Goal: Task Accomplishment & Management: Manage account settings

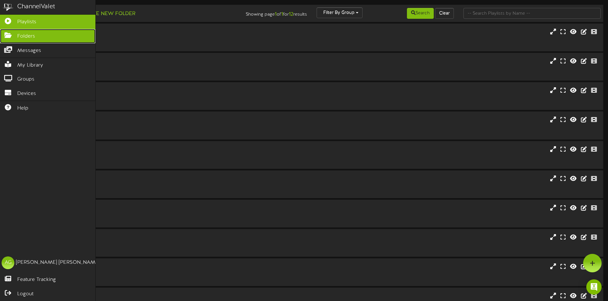
click at [9, 33] on icon at bounding box center [8, 34] width 16 height 5
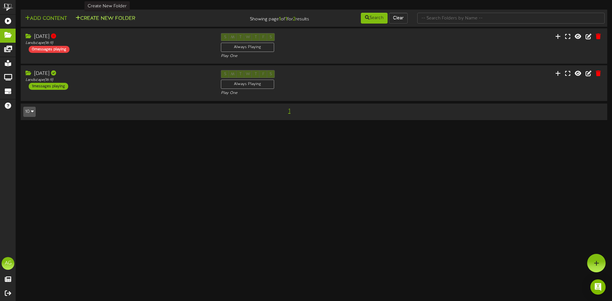
click at [110, 20] on button "Create New Folder" at bounding box center [105, 19] width 63 height 8
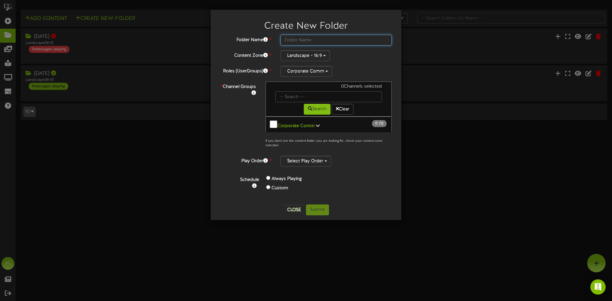
click at [289, 39] on input "text" at bounding box center [336, 40] width 111 height 11
type input "[DATE]"
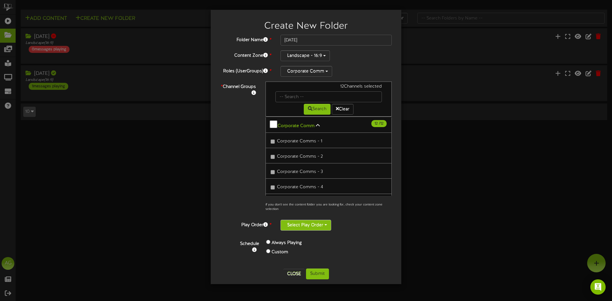
click at [299, 224] on button "Select Play Order" at bounding box center [306, 225] width 51 height 11
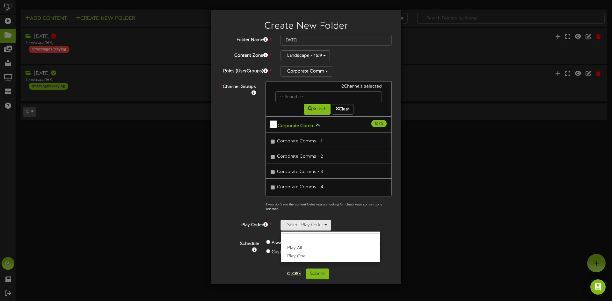
click at [304, 255] on label "Play One" at bounding box center [331, 257] width 100 height 8
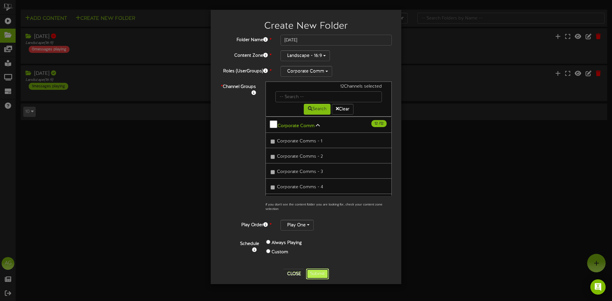
click at [307, 271] on button "Submit" at bounding box center [317, 274] width 23 height 11
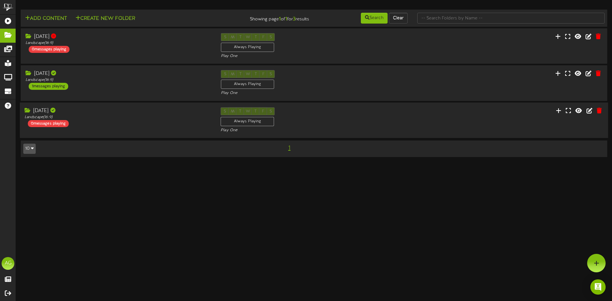
click at [183, 121] on div "[DATE] Landscape ( 16:9 ) 0 messages playing" at bounding box center [118, 117] width 196 height 20
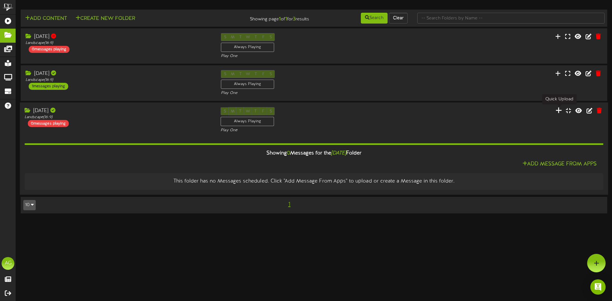
click at [559, 113] on icon at bounding box center [559, 110] width 6 height 7
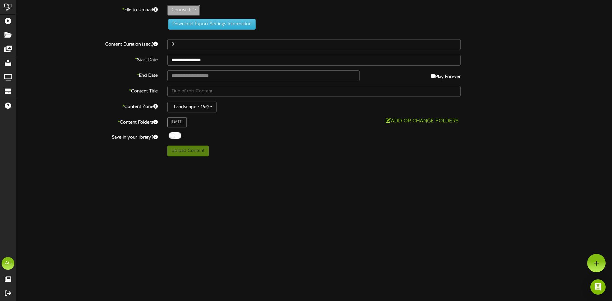
type input "**********"
type input "FTCTV9162025"
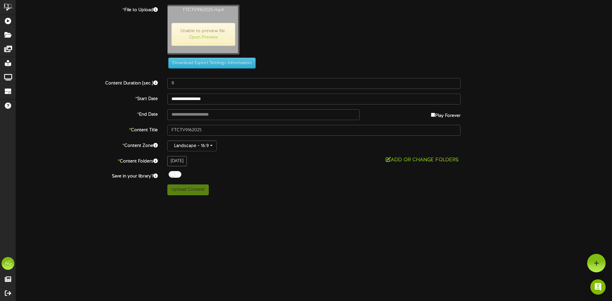
type input "1220"
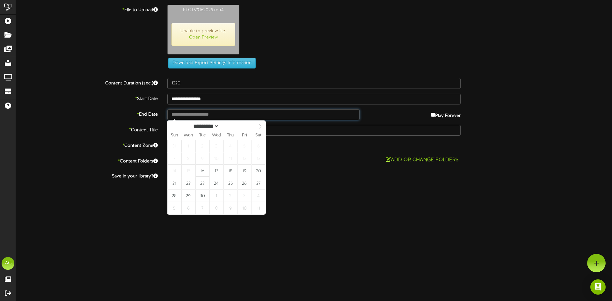
click at [278, 119] on input "text" at bounding box center [263, 114] width 192 height 11
type input "**********"
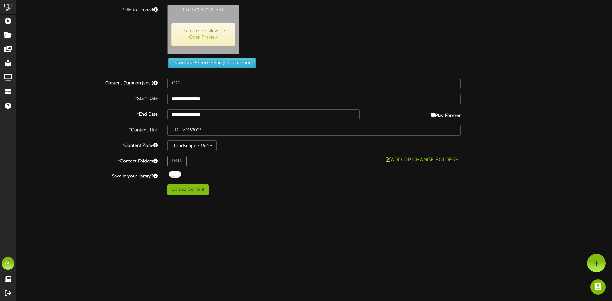
drag, startPoint x: 329, startPoint y: 196, endPoint x: 333, endPoint y: 199, distance: 5.3
click at [332, 198] on div "ChannelValet Playlists Folders Messages My Library Groups Devices Help AG [PERS…" at bounding box center [306, 100] width 612 height 200
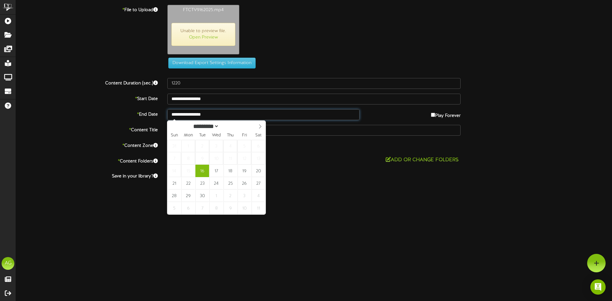
drag, startPoint x: 236, startPoint y: 115, endPoint x: 180, endPoint y: 112, distance: 56.2
click at [180, 112] on input "**********" at bounding box center [263, 114] width 192 height 11
click at [260, 127] on icon at bounding box center [260, 126] width 4 height 4
select select "*"
click at [172, 131] on div "********* ******* ******** ******** **** Sun Mon Tue Wed Thu Fri Sat 31 1 2 3 4…" at bounding box center [216, 168] width 98 height 94
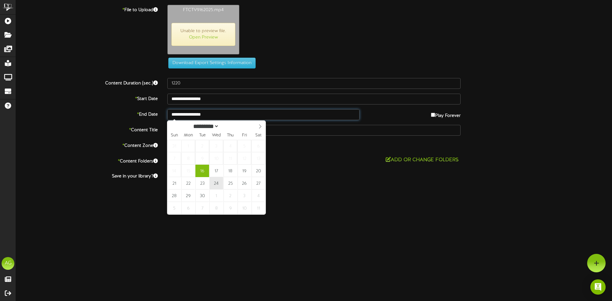
type input "**********"
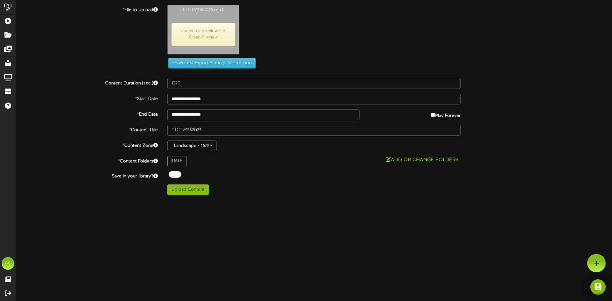
click at [274, 155] on div "**********" at bounding box center [314, 100] width 596 height 191
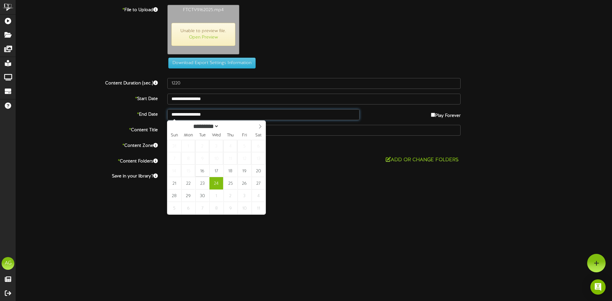
click at [299, 118] on input "**********" at bounding box center [263, 114] width 192 height 11
drag, startPoint x: 299, startPoint y: 118, endPoint x: 279, endPoint y: 117, distance: 20.4
click at [279, 117] on input "**********" at bounding box center [263, 114] width 192 height 11
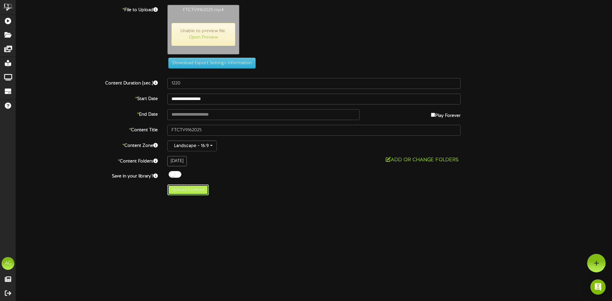
click at [198, 192] on button "Upload Content" at bounding box center [187, 190] width 41 height 11
type input "**********"
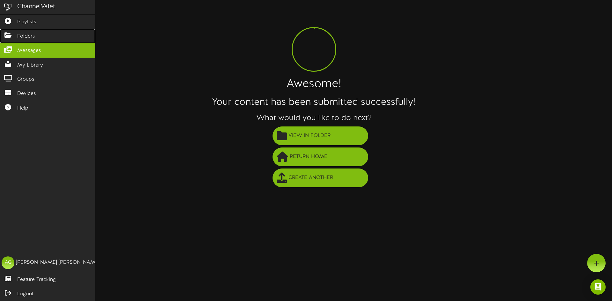
drag, startPoint x: 5, startPoint y: 38, endPoint x: 9, endPoint y: 46, distance: 8.4
click at [5, 38] on link "Folders" at bounding box center [47, 36] width 95 height 14
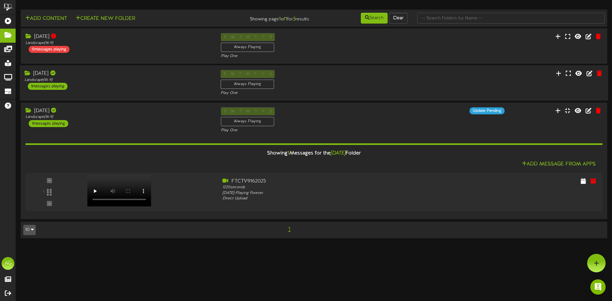
click at [460, 81] on div "[DATE] Landscape ( 16:9 ) 1 messages playing S M T W T F S Always Playing Play …" at bounding box center [314, 83] width 589 height 26
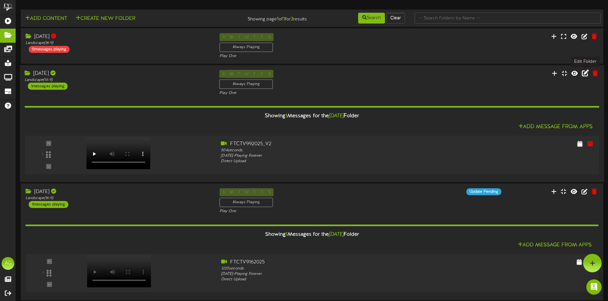
click at [588, 73] on icon at bounding box center [584, 73] width 7 height 7
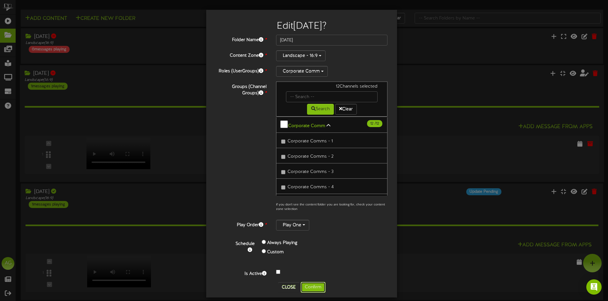
click at [306, 284] on button "Confirm" at bounding box center [312, 287] width 25 height 11
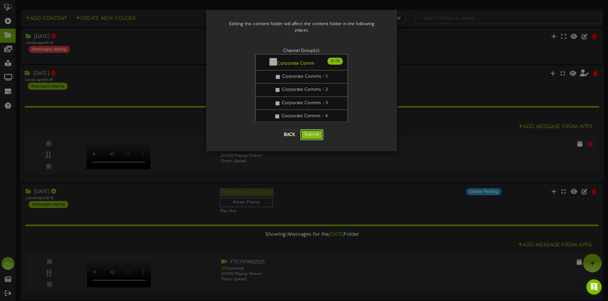
click at [316, 129] on button "Submit" at bounding box center [311, 134] width 23 height 11
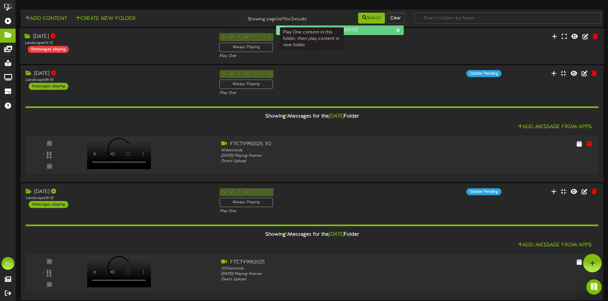
click at [302, 57] on div "Play One" at bounding box center [311, 56] width 185 height 5
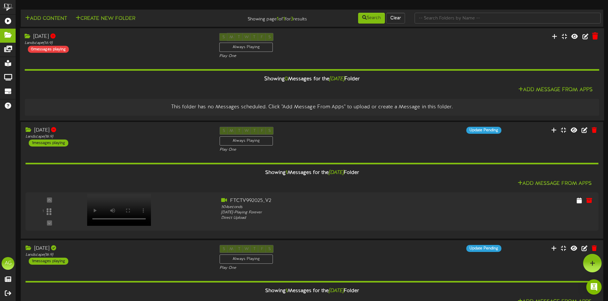
click at [596, 40] on button at bounding box center [595, 37] width 10 height 10
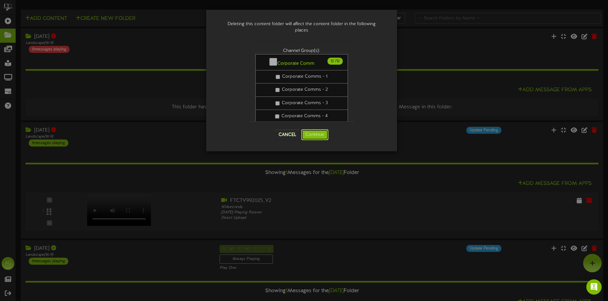
click at [316, 134] on button "Continue" at bounding box center [314, 134] width 27 height 11
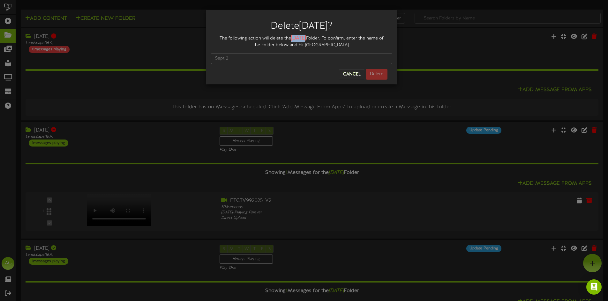
drag, startPoint x: 292, startPoint y: 37, endPoint x: 304, endPoint y: 38, distance: 11.5
click at [304, 38] on strong "[DATE]" at bounding box center [298, 38] width 15 height 6
copy strong "Sept"
click at [267, 56] on input "text" at bounding box center [301, 58] width 181 height 11
paste input "Sept"
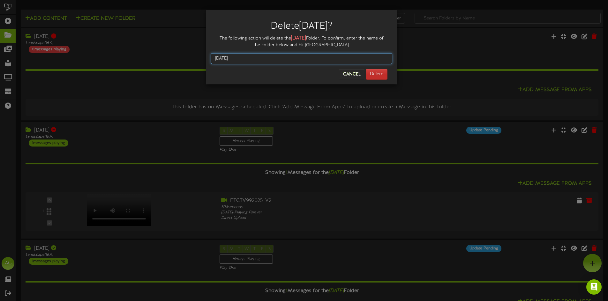
type input "[DATE]"
click at [374, 75] on button "Delete" at bounding box center [377, 74] width 22 height 11
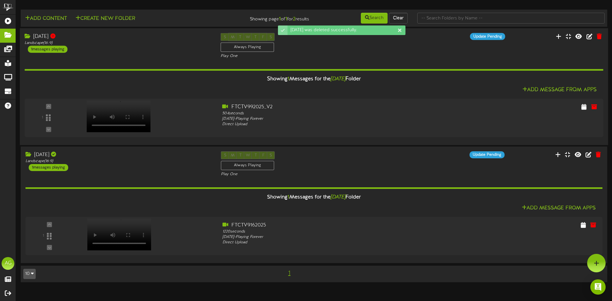
click at [131, 50] on div "[DATE] Landscape ( 16:9 ) 1 messages playing" at bounding box center [118, 43] width 196 height 20
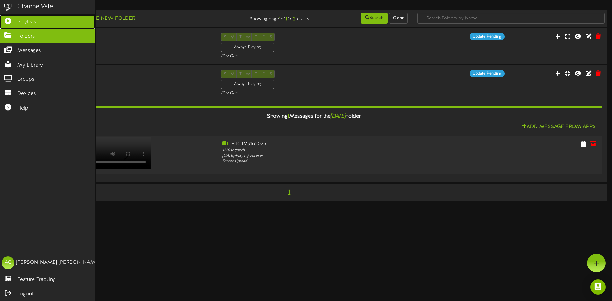
click at [7, 23] on icon at bounding box center [8, 20] width 16 height 5
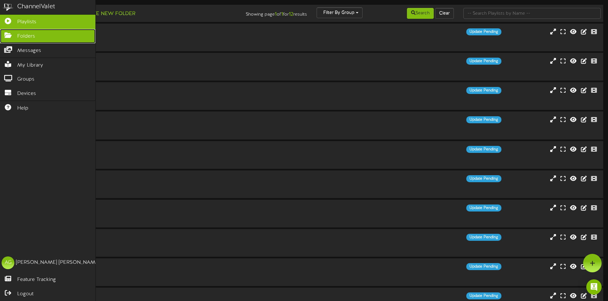
click at [4, 32] on icon at bounding box center [8, 34] width 16 height 5
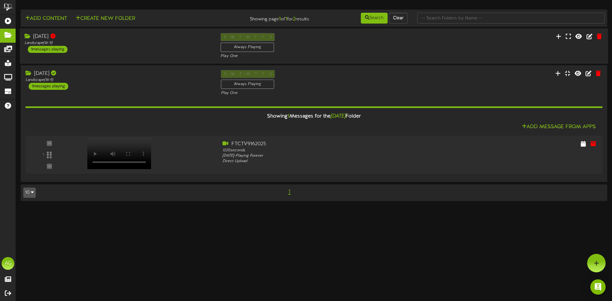
click at [318, 50] on div "S M T W T F S Always Playing Play One" at bounding box center [314, 46] width 196 height 26
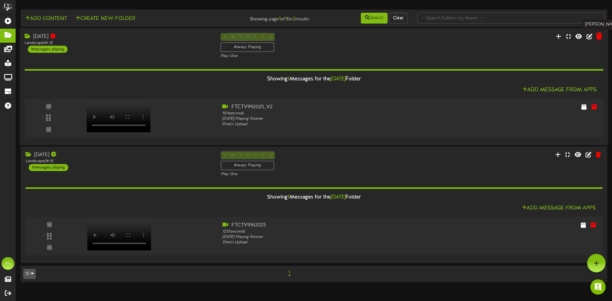
click at [597, 35] on icon at bounding box center [599, 36] width 6 height 7
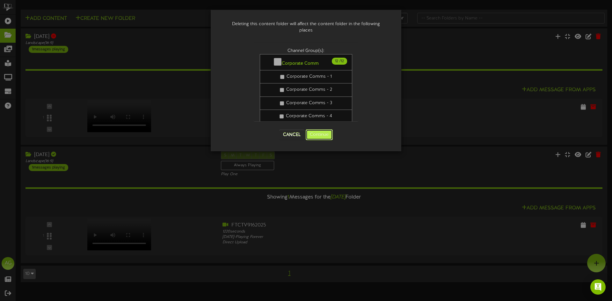
click at [311, 133] on button "Continue" at bounding box center [319, 134] width 27 height 11
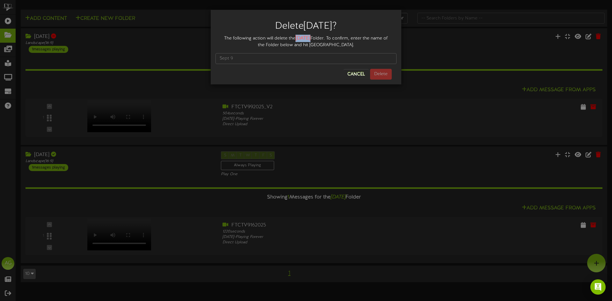
drag, startPoint x: 296, startPoint y: 37, endPoint x: 311, endPoint y: 39, distance: 15.2
click at [311, 39] on strong "[DATE]" at bounding box center [303, 38] width 15 height 6
copy strong "[DATE]"
click at [271, 57] on input "text" at bounding box center [306, 58] width 181 height 11
paste input "[DATE]"
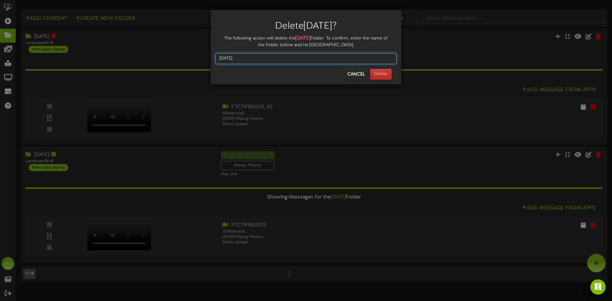
type input "[DATE]"
click at [383, 73] on button "Delete" at bounding box center [381, 74] width 22 height 11
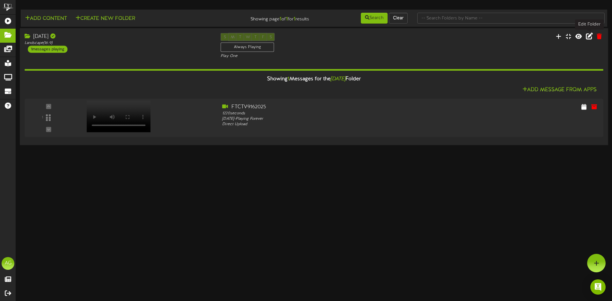
click at [591, 39] on icon at bounding box center [589, 36] width 7 height 7
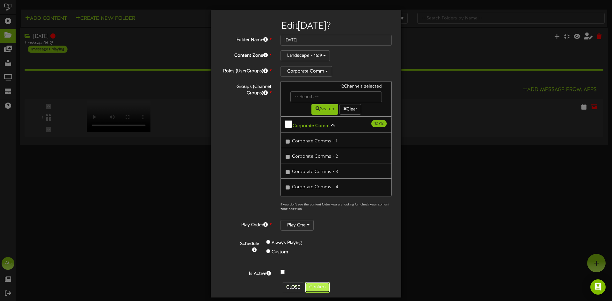
click at [312, 286] on button "Confirm" at bounding box center [317, 287] width 25 height 11
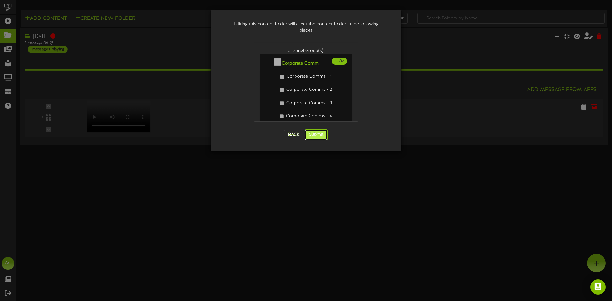
click at [311, 129] on button "Submit" at bounding box center [316, 134] width 23 height 11
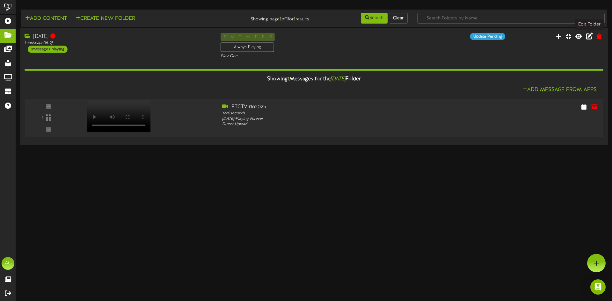
click at [588, 35] on icon at bounding box center [589, 36] width 7 height 7
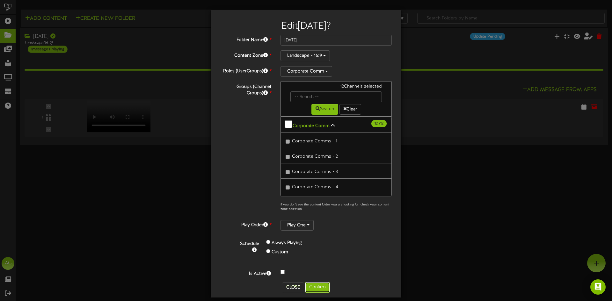
click at [315, 286] on button "Confirm" at bounding box center [317, 287] width 25 height 11
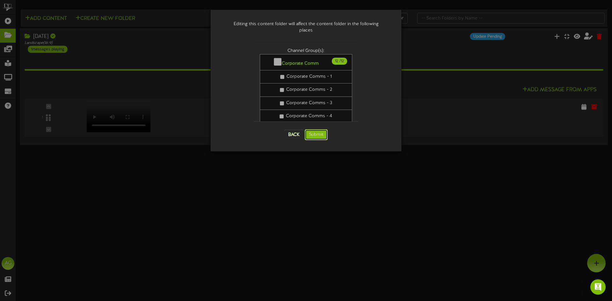
click at [312, 129] on button "Submit" at bounding box center [316, 134] width 23 height 11
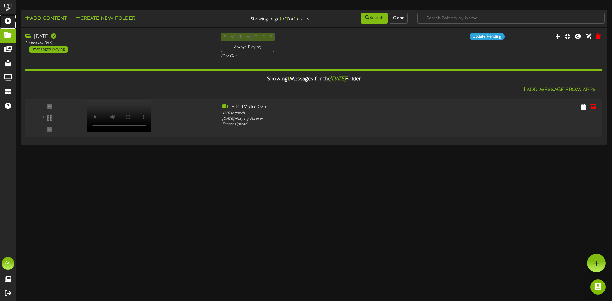
click at [4, 20] on icon at bounding box center [8, 20] width 16 height 5
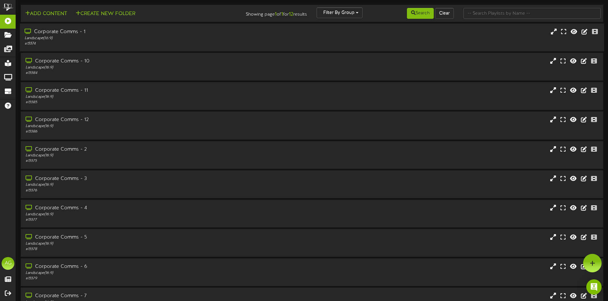
click at [121, 35] on div "Corporate Comms - 1" at bounding box center [142, 31] width 234 height 7
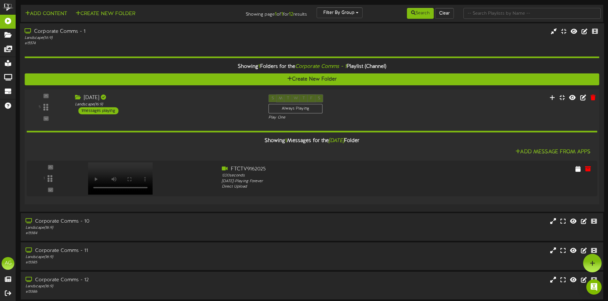
click at [43, 109] on div "5" at bounding box center [46, 107] width 39 height 26
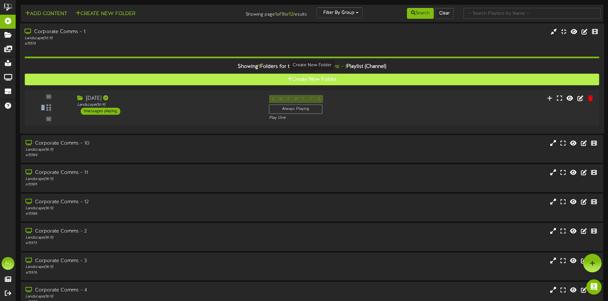
drag, startPoint x: 43, startPoint y: 109, endPoint x: 45, endPoint y: 79, distance: 30.0
click at [45, 79] on div "Showing 1 Folders for the Corporate Comms - 1 Playlist (Channel) Create New Fol…" at bounding box center [312, 88] width 574 height 83
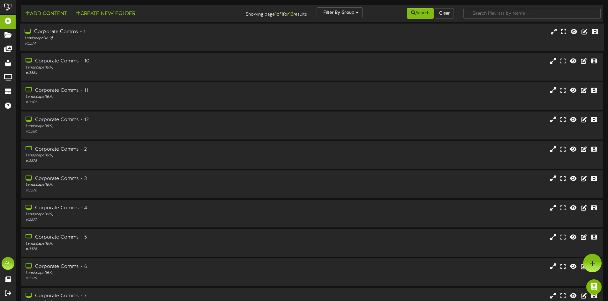
click at [51, 46] on div "# 15574" at bounding box center [142, 43] width 234 height 5
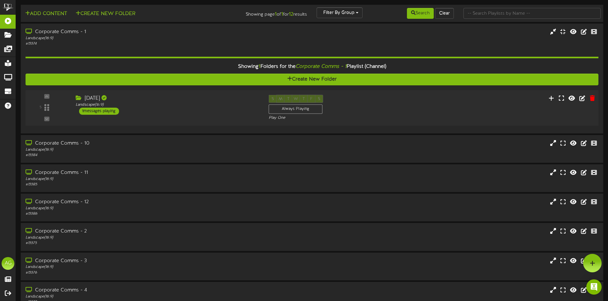
click at [47, 109] on div "5" at bounding box center [46, 108] width 39 height 26
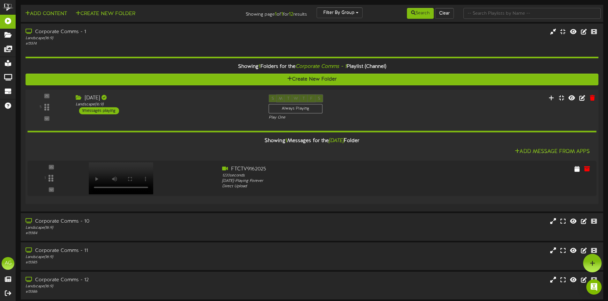
click at [46, 106] on div "5" at bounding box center [46, 107] width 39 height 26
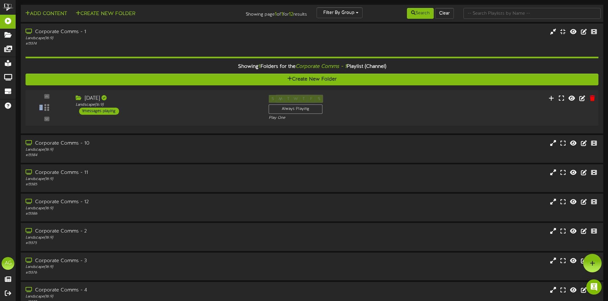
drag, startPoint x: 46, startPoint y: 107, endPoint x: 46, endPoint y: 92, distance: 15.9
click at [46, 92] on div "[DATE] ( )" at bounding box center [312, 108] width 578 height 36
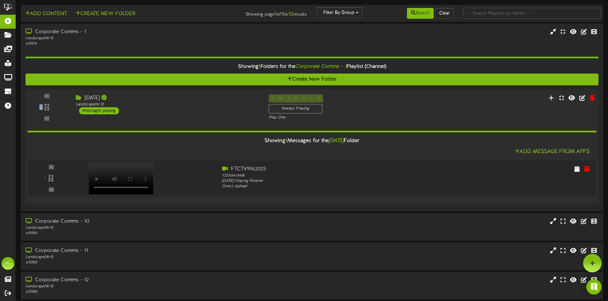
click at [46, 97] on div "5" at bounding box center [46, 107] width 39 height 26
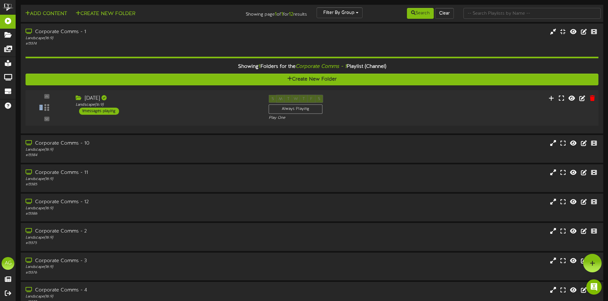
click at [47, 97] on div "5" at bounding box center [46, 108] width 39 height 26
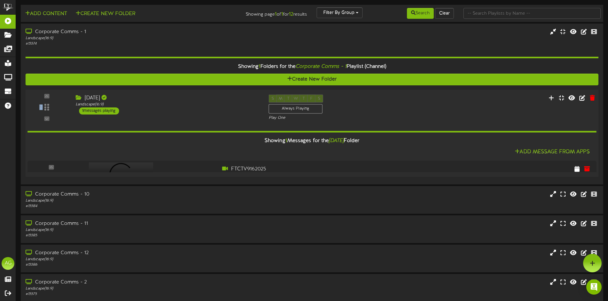
click at [47, 97] on div "5" at bounding box center [46, 108] width 39 height 26
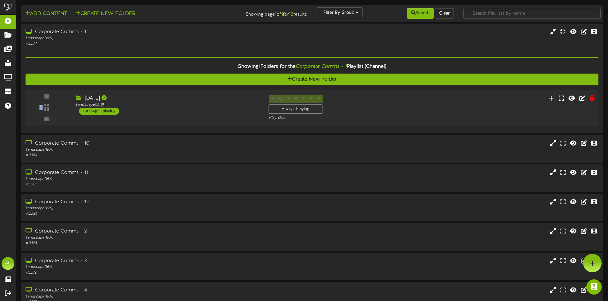
click at [49, 102] on div "5" at bounding box center [46, 108] width 39 height 26
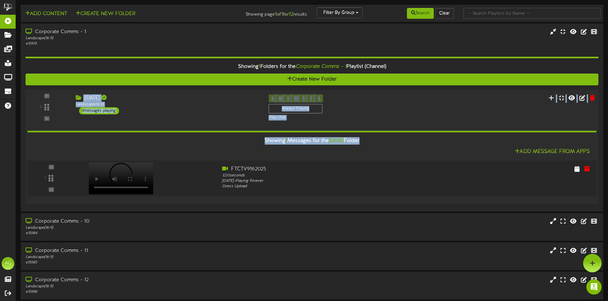
drag, startPoint x: 44, startPoint y: 106, endPoint x: 58, endPoint y: 156, distance: 52.1
click at [58, 156] on div "[DATE] ( )" at bounding box center [312, 147] width 578 height 115
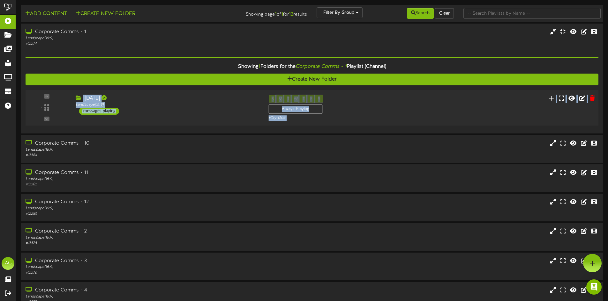
click at [48, 109] on div "5" at bounding box center [46, 108] width 39 height 26
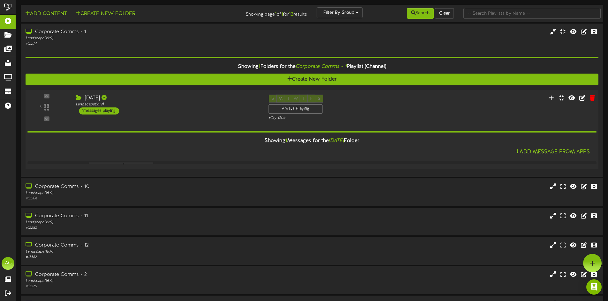
click at [48, 108] on div "5" at bounding box center [46, 108] width 39 height 26
click at [48, 109] on div "5" at bounding box center [46, 108] width 39 height 26
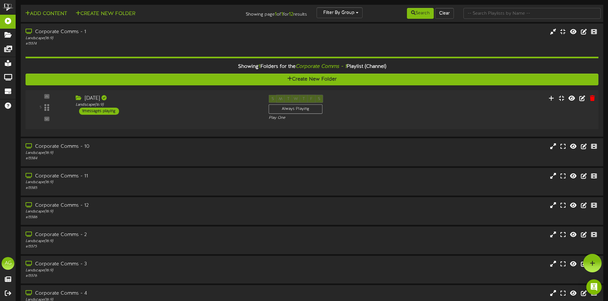
click at [48, 109] on div "5" at bounding box center [46, 108] width 39 height 26
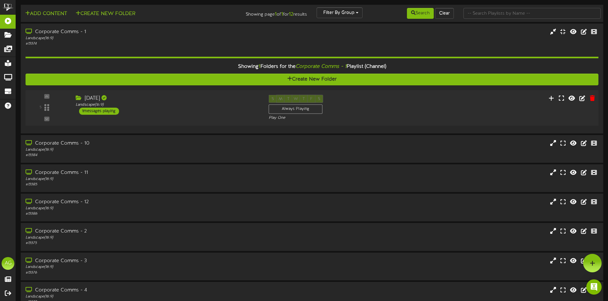
click at [48, 110] on div "5" at bounding box center [46, 108] width 39 height 26
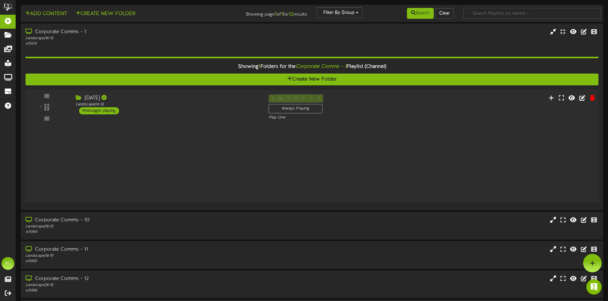
click at [48, 110] on div "5" at bounding box center [46, 107] width 39 height 26
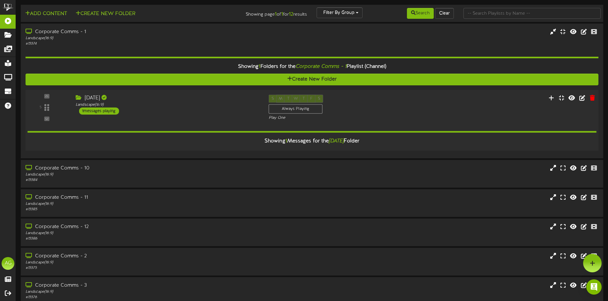
click at [47, 111] on div "5" at bounding box center [46, 108] width 39 height 26
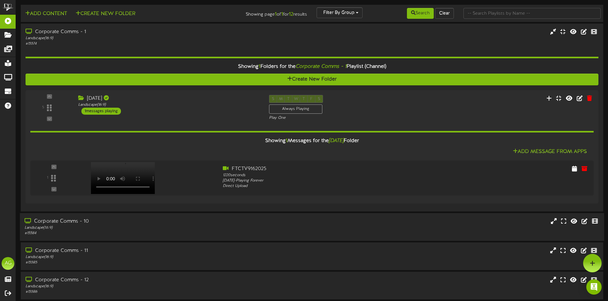
click at [90, 102] on div "[DATE]" at bounding box center [312, 108] width 573 height 26
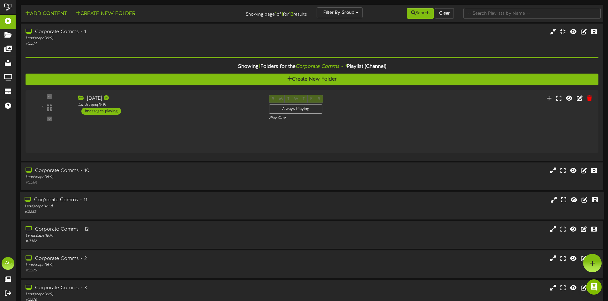
drag, startPoint x: 65, startPoint y: 221, endPoint x: 55, endPoint y: 185, distance: 37.5
click at [65, 221] on div "Corporate Comms - 12 Landscape ( 16:9 ) # 15586" at bounding box center [312, 235] width 582 height 28
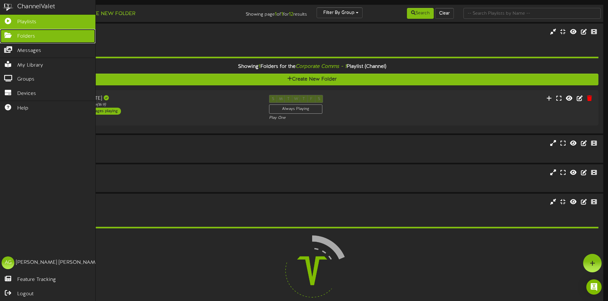
click at [7, 36] on icon at bounding box center [8, 34] width 16 height 5
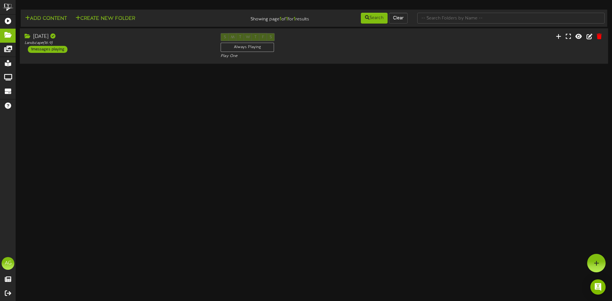
click at [100, 47] on div "[DATE] Landscape ( 16:9 ) 1 messages playing" at bounding box center [118, 43] width 196 height 20
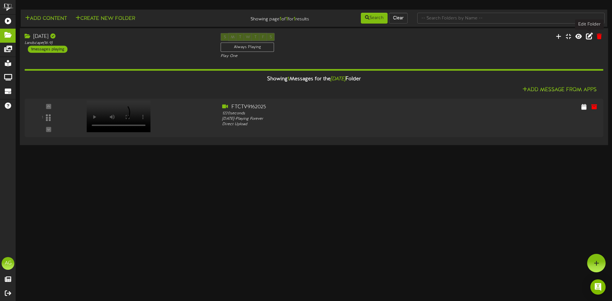
click at [589, 38] on icon at bounding box center [589, 36] width 7 height 7
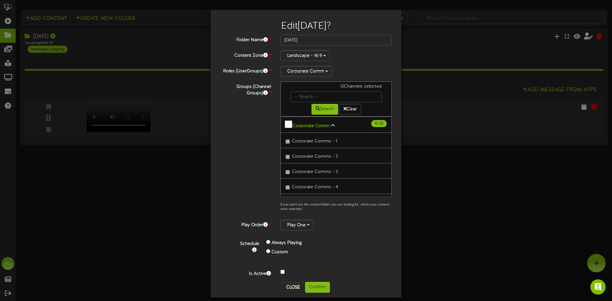
click at [284, 271] on div at bounding box center [336, 273] width 121 height 8
click at [315, 284] on button "Confirm" at bounding box center [317, 287] width 25 height 11
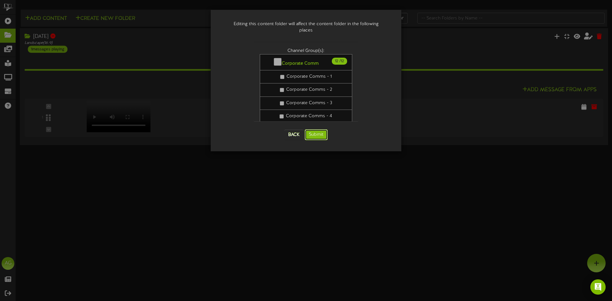
click at [319, 132] on button "Submit" at bounding box center [316, 134] width 23 height 11
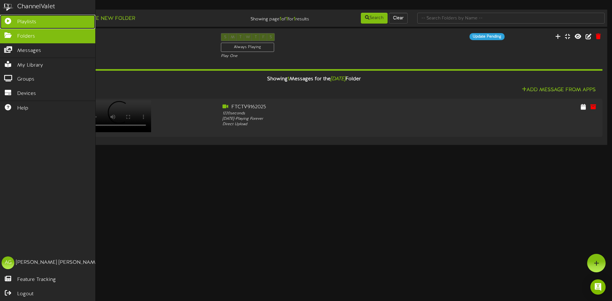
click at [11, 27] on link "Playlists" at bounding box center [47, 22] width 95 height 14
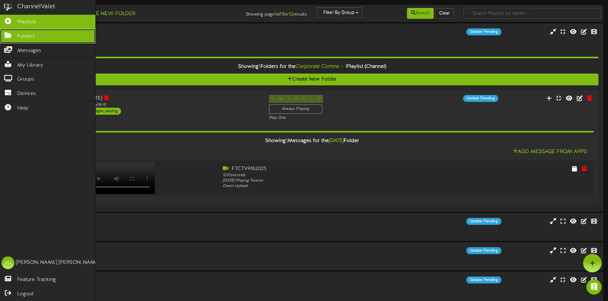
click at [14, 37] on link "Folders" at bounding box center [47, 36] width 95 height 14
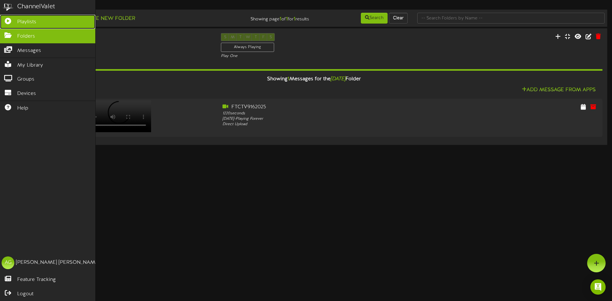
click at [4, 19] on icon at bounding box center [8, 20] width 16 height 5
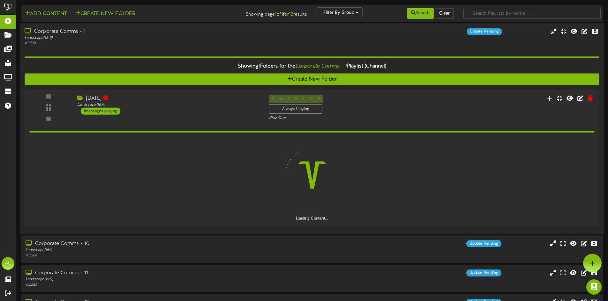
click at [106, 38] on div "Landscape ( 16:9 )" at bounding box center [142, 37] width 234 height 5
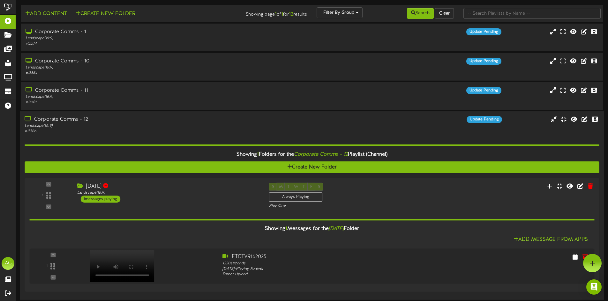
click at [108, 133] on div "# 15586" at bounding box center [142, 131] width 234 height 5
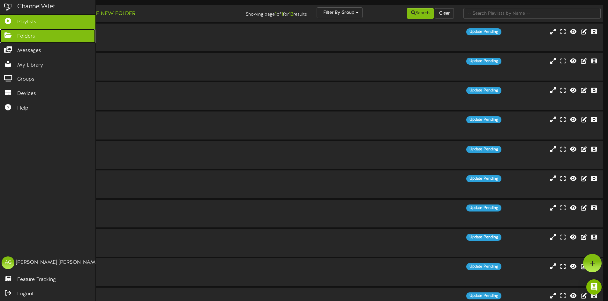
click at [6, 33] on icon at bounding box center [8, 34] width 16 height 5
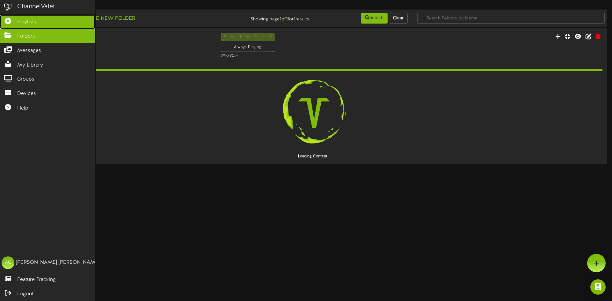
click at [4, 23] on link "Playlists" at bounding box center [47, 22] width 95 height 14
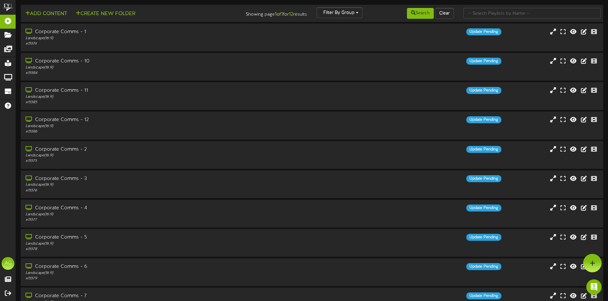
click at [195, 14] on div "Add Content Create New Folder" at bounding box center [116, 12] width 196 height 11
click at [160, 38] on div "Landscape ( 16:9 )" at bounding box center [142, 38] width 234 height 5
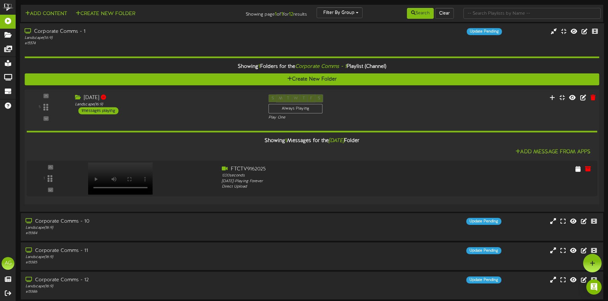
click at [48, 105] on div "5" at bounding box center [46, 107] width 39 height 26
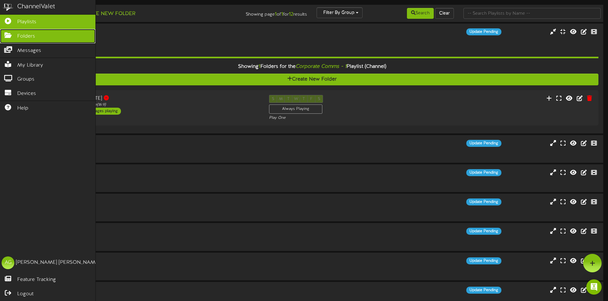
click at [1, 35] on icon at bounding box center [8, 34] width 16 height 5
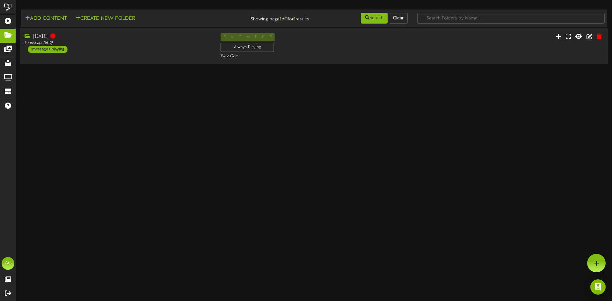
click at [168, 51] on div "[DATE] Landscape ( 16:9 ) 1 messages playing" at bounding box center [118, 43] width 196 height 20
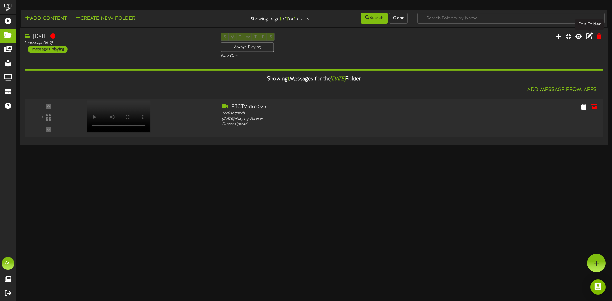
click at [588, 38] on icon at bounding box center [589, 36] width 7 height 7
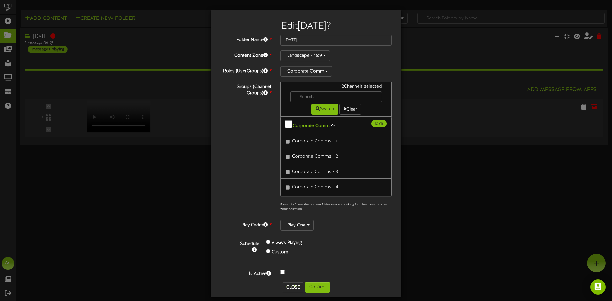
click at [283, 269] on div at bounding box center [336, 273] width 121 height 8
click at [281, 274] on div at bounding box center [336, 273] width 121 height 8
click at [310, 285] on button "Confirm" at bounding box center [317, 287] width 25 height 11
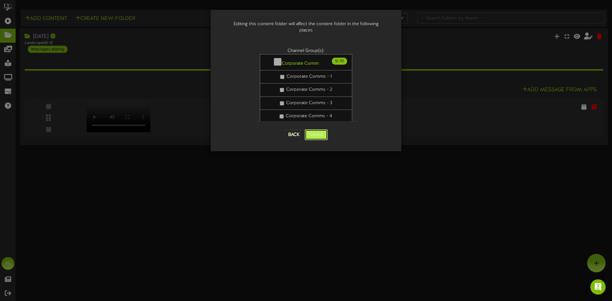
click at [308, 130] on button "Submit" at bounding box center [316, 134] width 23 height 11
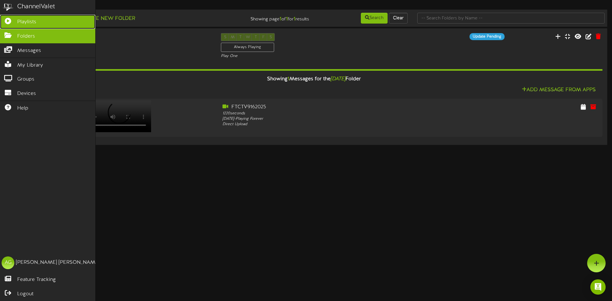
click at [5, 25] on link "Playlists" at bounding box center [47, 22] width 95 height 14
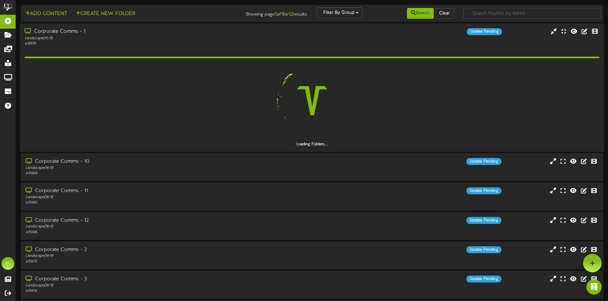
click at [85, 31] on div "Corporate Comms - 1" at bounding box center [142, 31] width 234 height 7
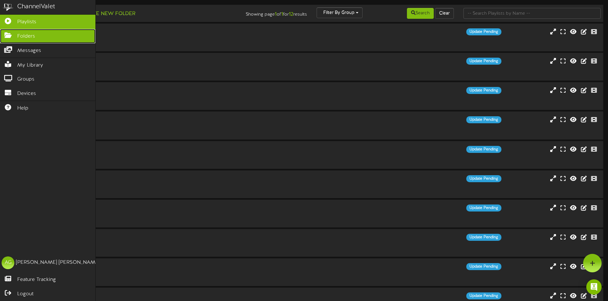
click at [8, 34] on icon at bounding box center [8, 34] width 16 height 5
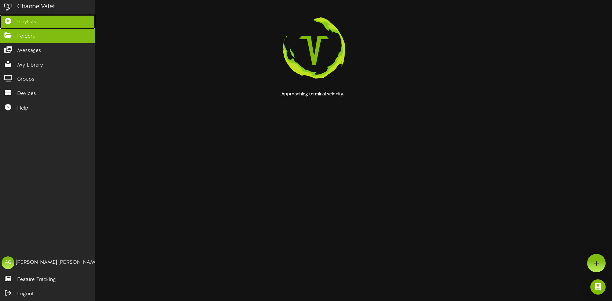
click at [2, 26] on link "Playlists" at bounding box center [47, 22] width 95 height 14
